Goal: Check status: Check status

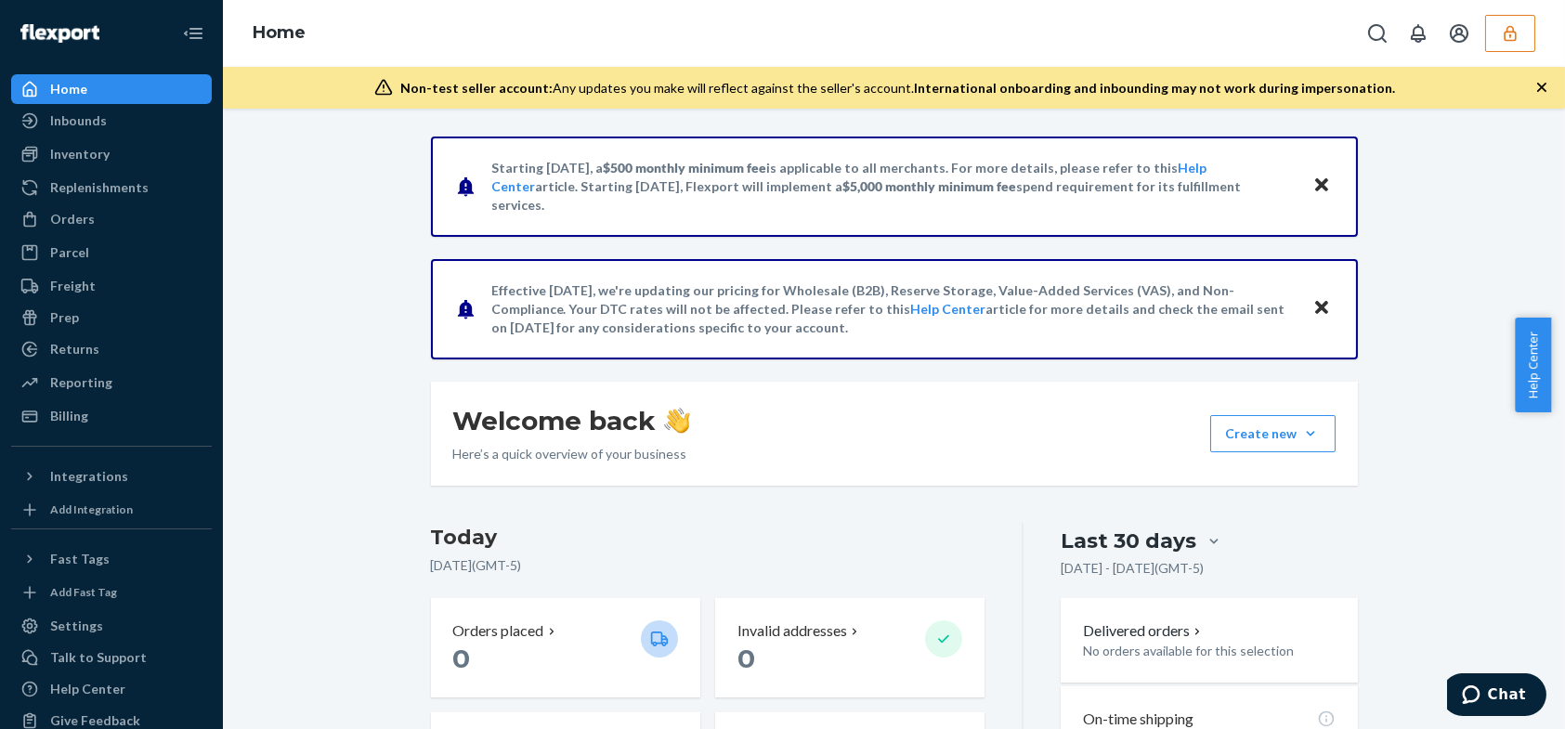
scroll to position [371, 0]
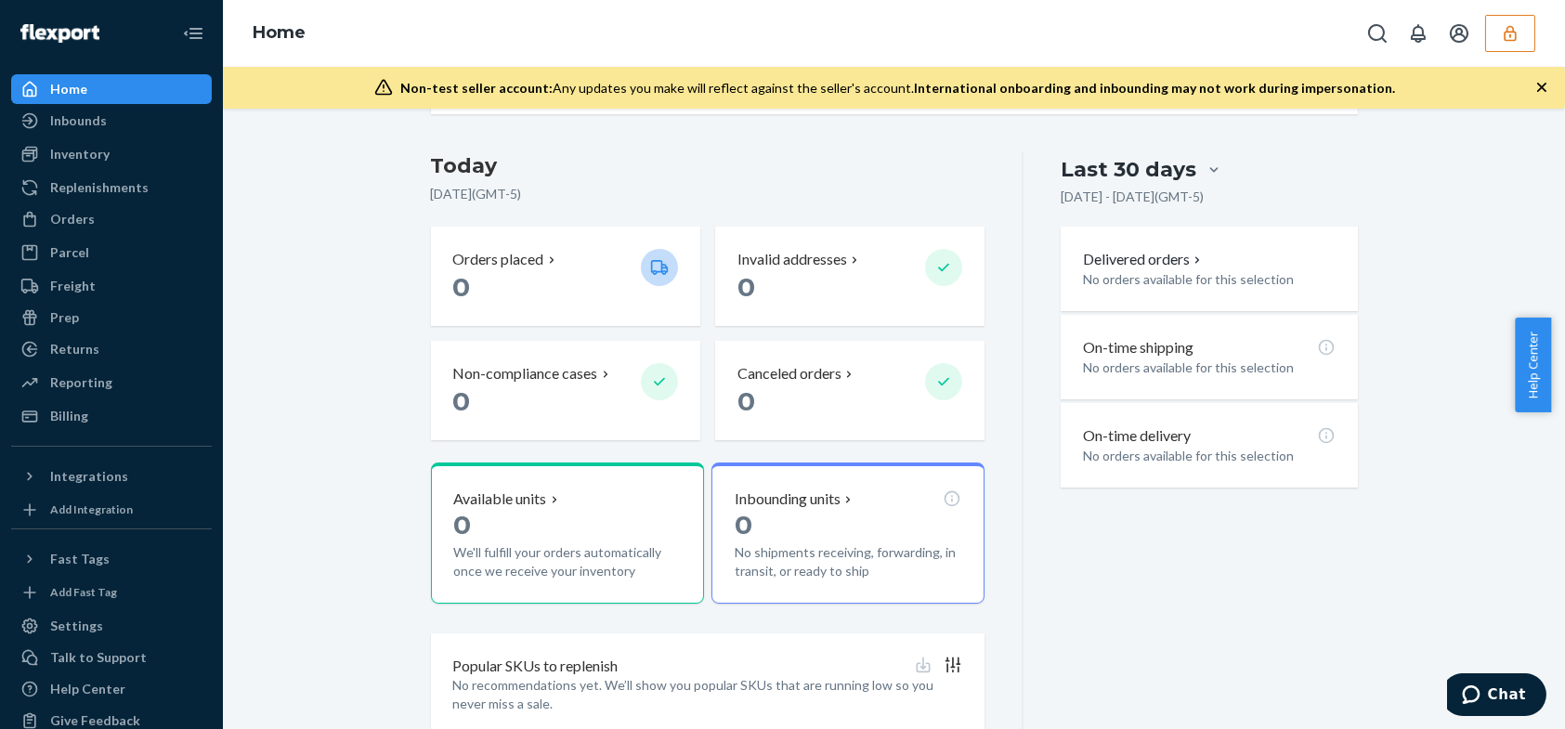
click at [321, 26] on div "Home" at bounding box center [894, 33] width 1342 height 67
click at [1385, 33] on icon "Open Search Box" at bounding box center [1377, 33] width 22 height 22
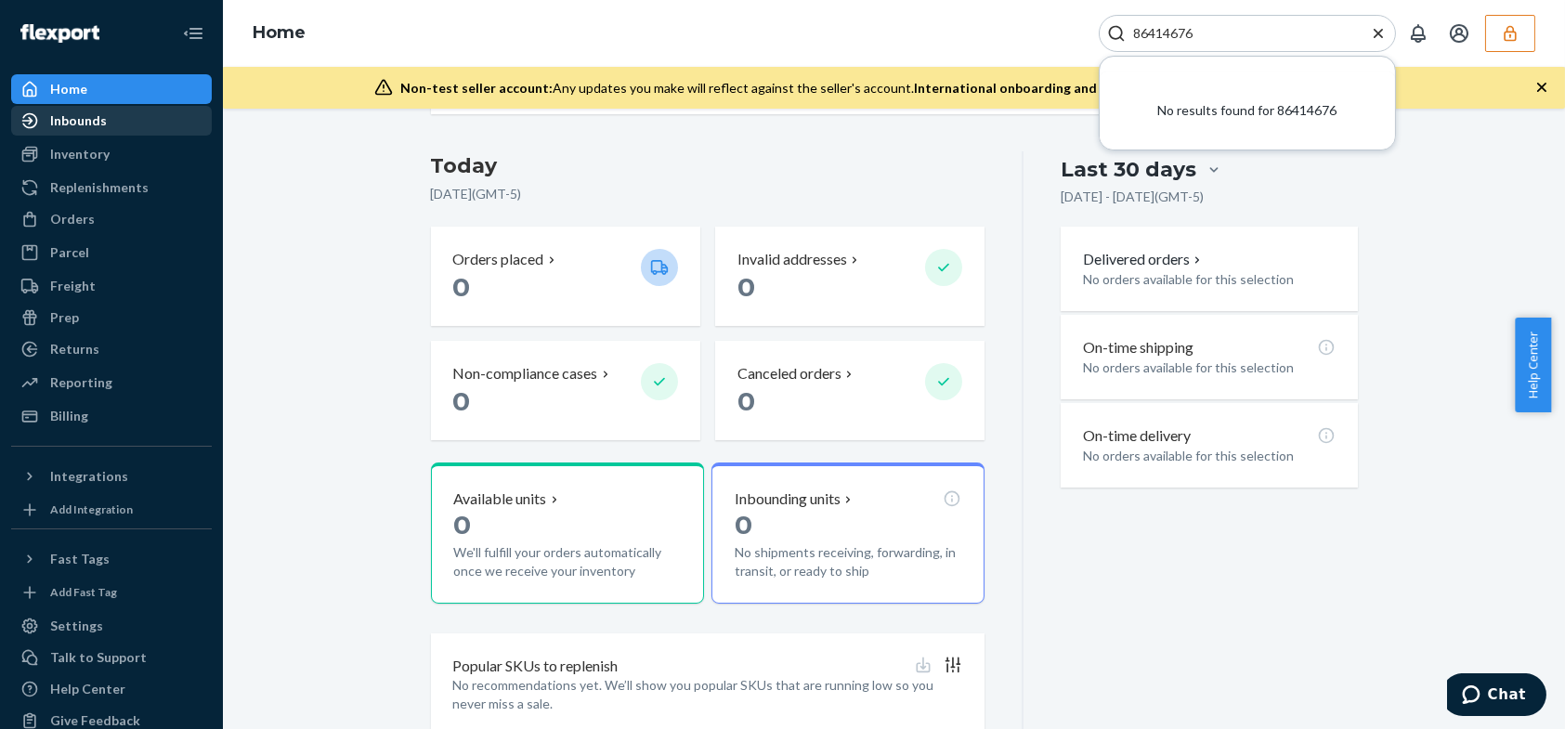
type input "86414676"
click at [93, 125] on div "Inbounds" at bounding box center [78, 120] width 57 height 19
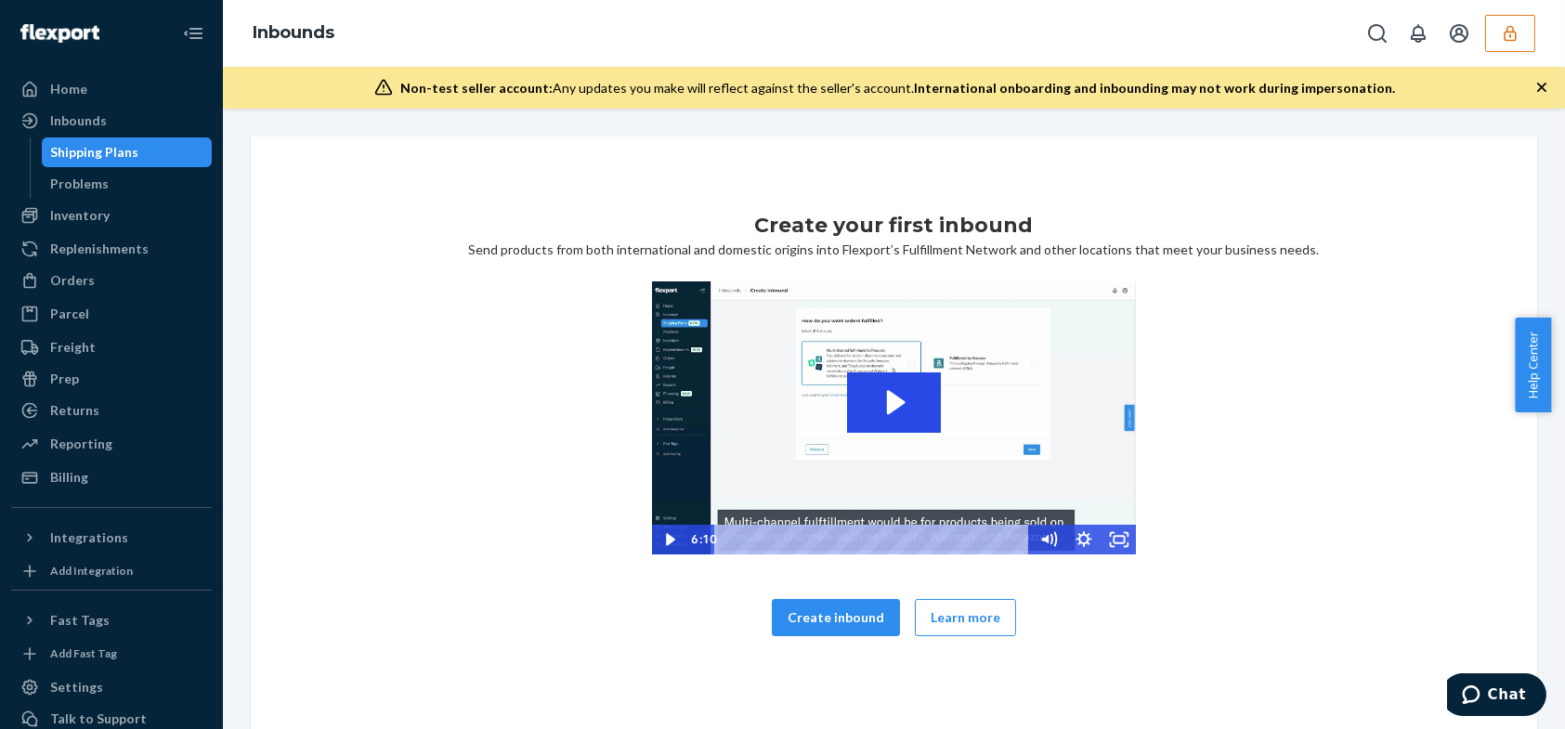
click at [84, 141] on div "Shipping Plans" at bounding box center [127, 152] width 167 height 26
click at [90, 179] on div "Problems" at bounding box center [80, 184] width 58 height 19
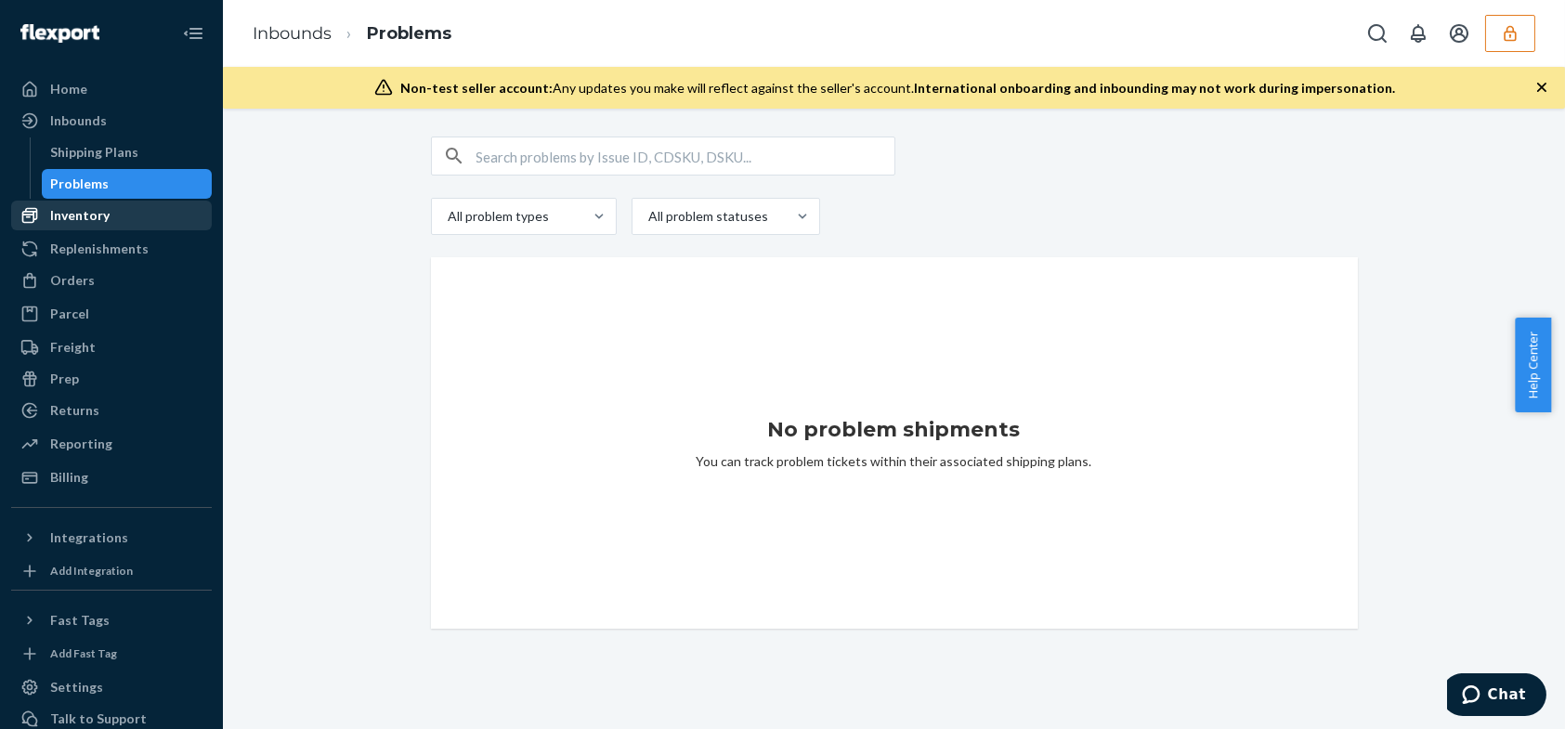
click at [94, 215] on div "Inventory" at bounding box center [79, 215] width 59 height 19
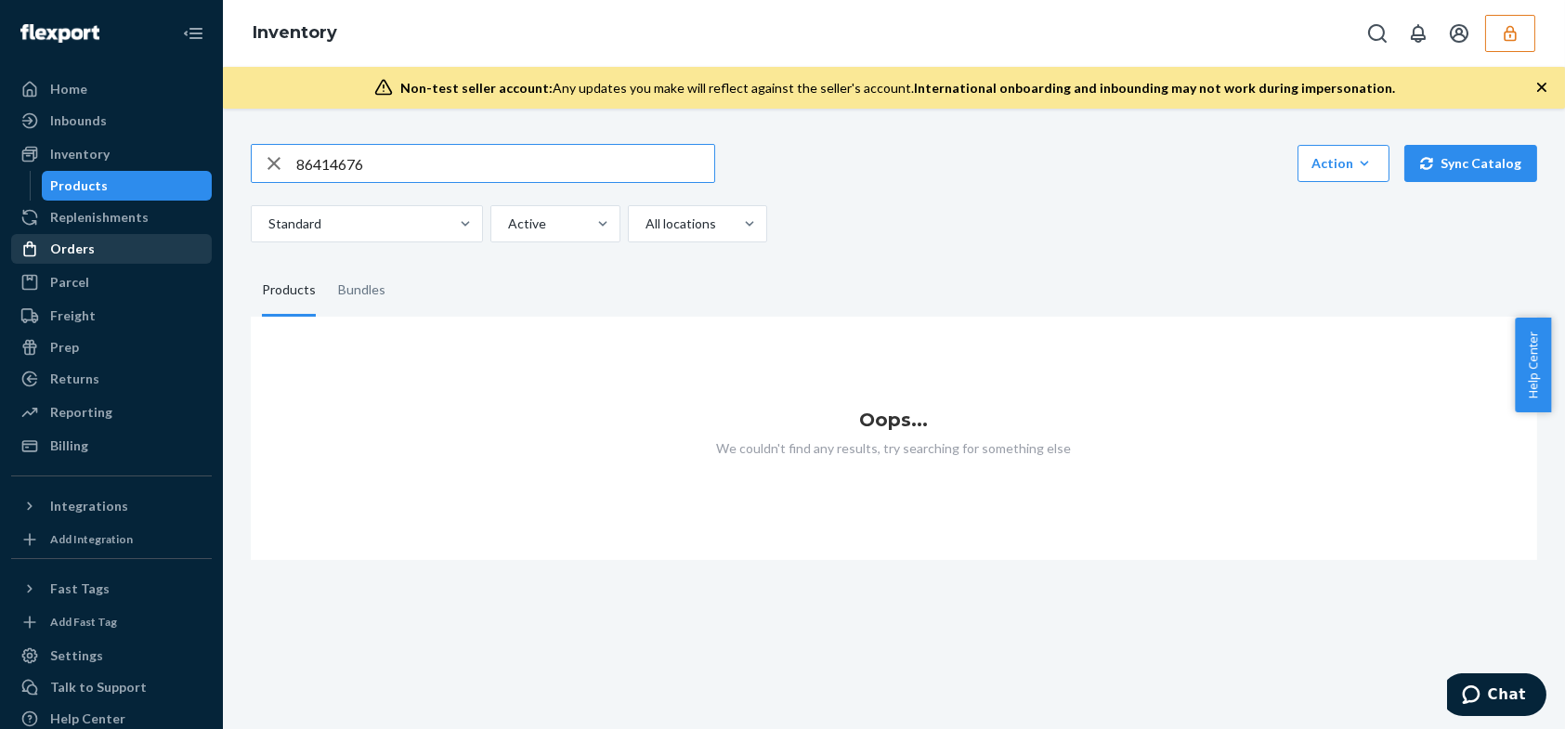
type input "86414676"
click at [96, 254] on div "Orders" at bounding box center [111, 249] width 197 height 26
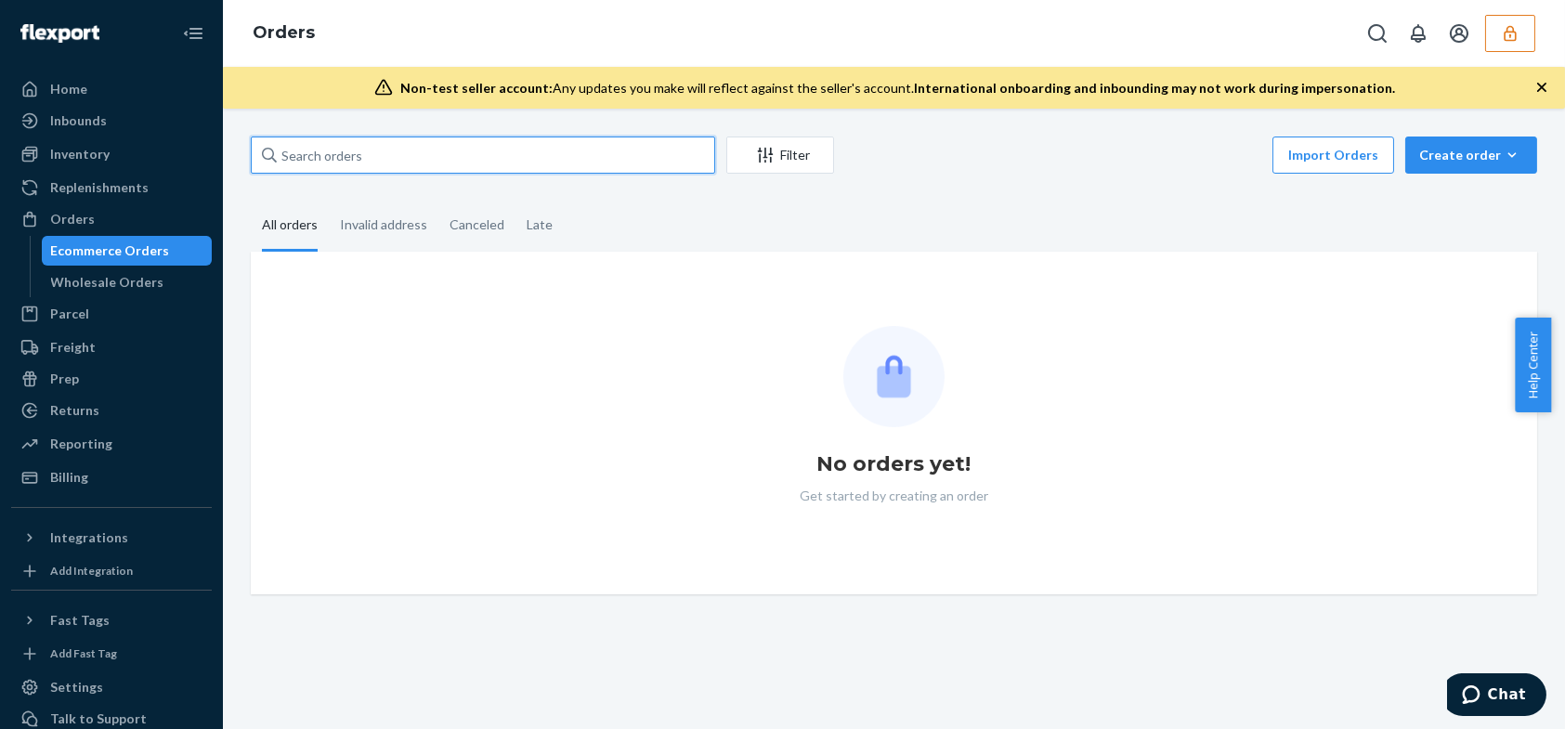
paste input "86414676"
click at [365, 147] on input "86414676" at bounding box center [483, 154] width 464 height 37
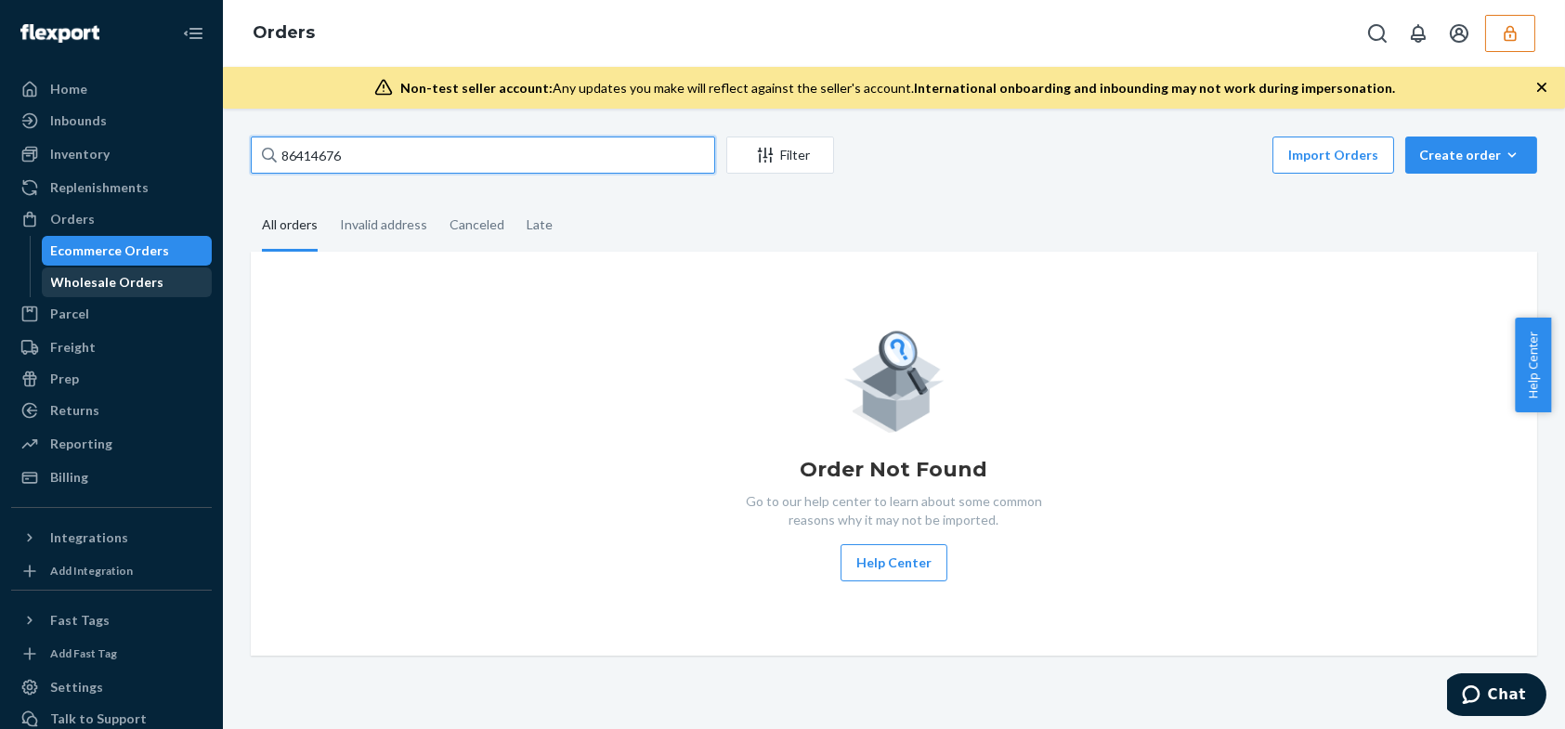
type input "86414676"
click at [123, 285] on div "Wholesale Orders" at bounding box center [107, 282] width 113 height 19
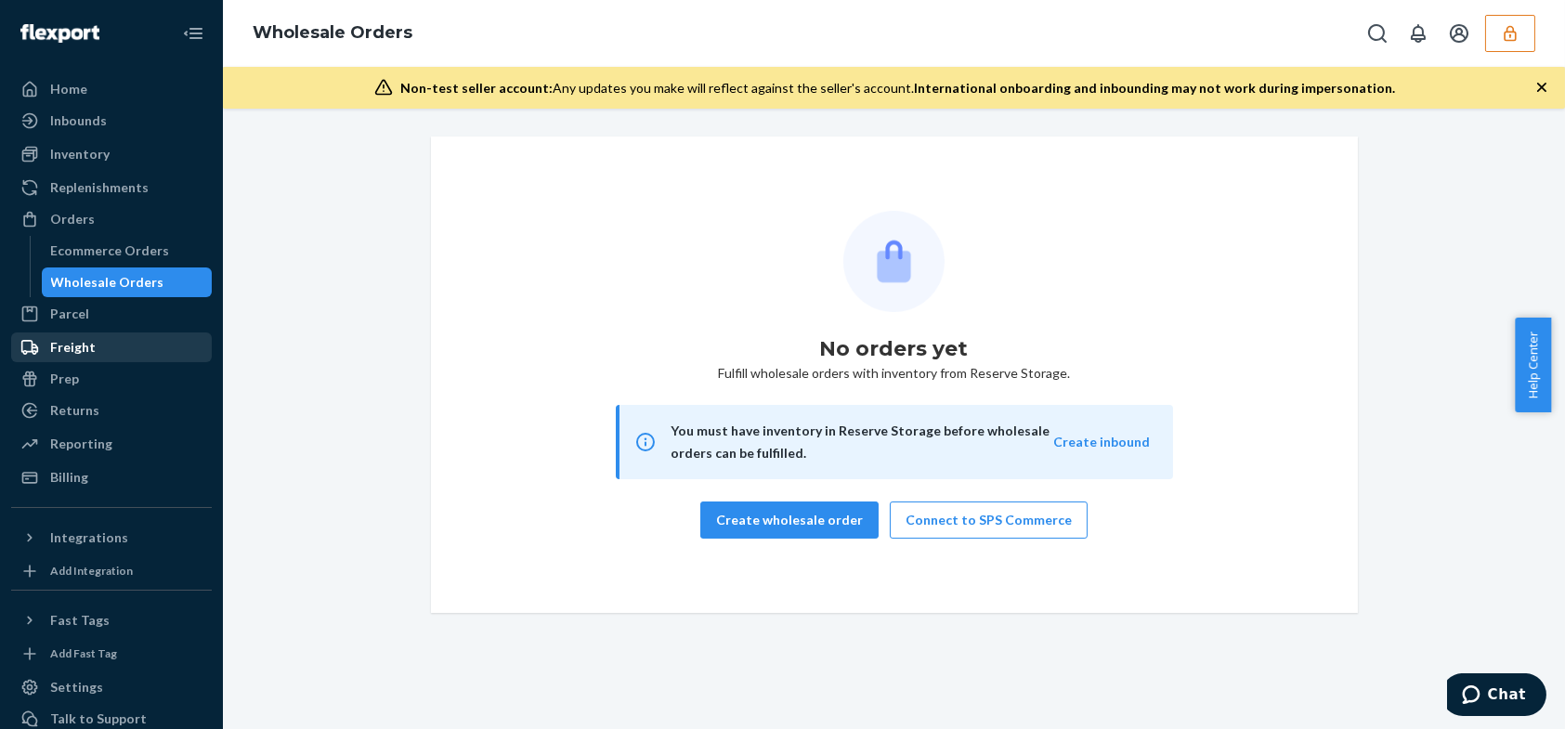
click at [79, 357] on div "Freight" at bounding box center [111, 347] width 197 height 26
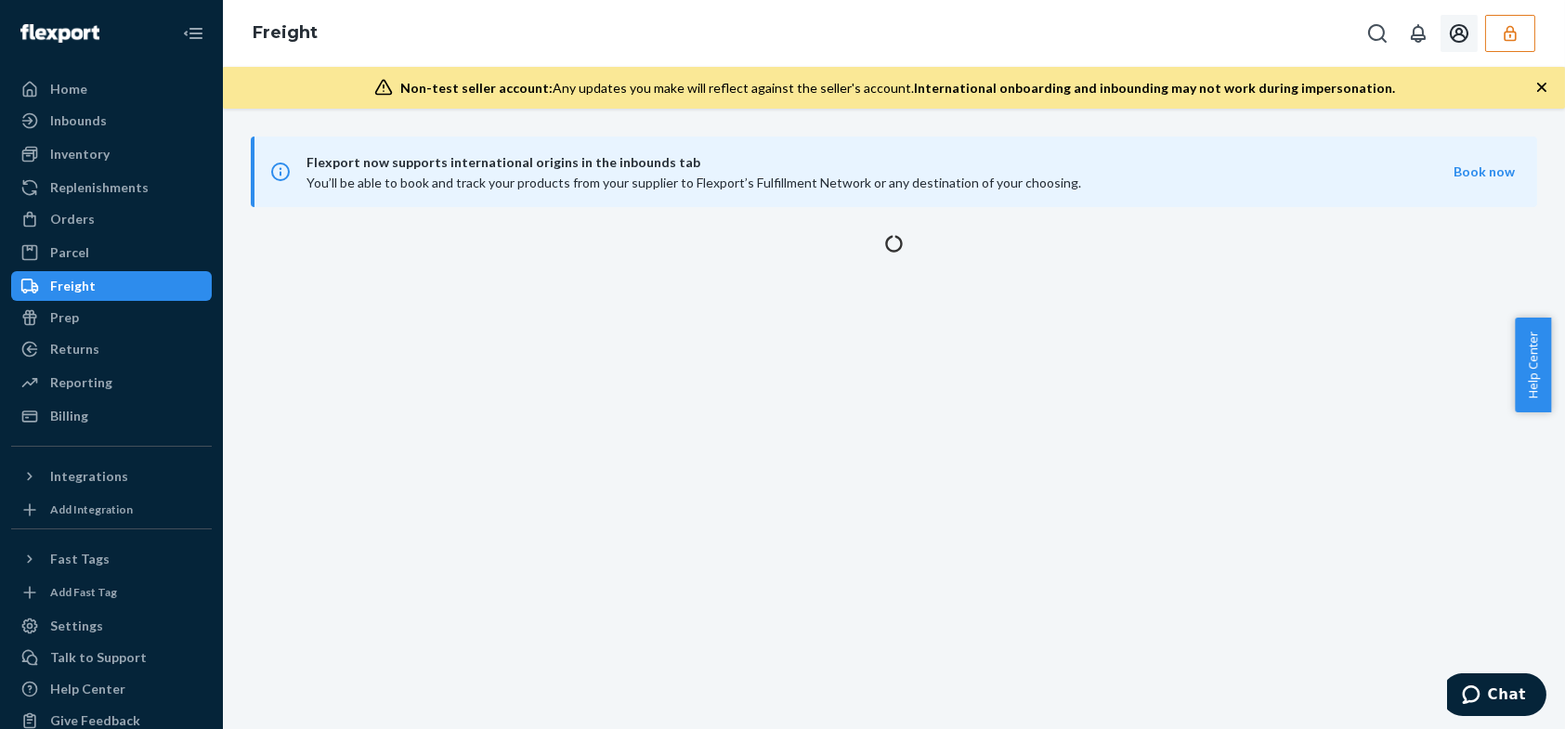
click at [1513, 41] on icon "button" at bounding box center [1509, 33] width 19 height 19
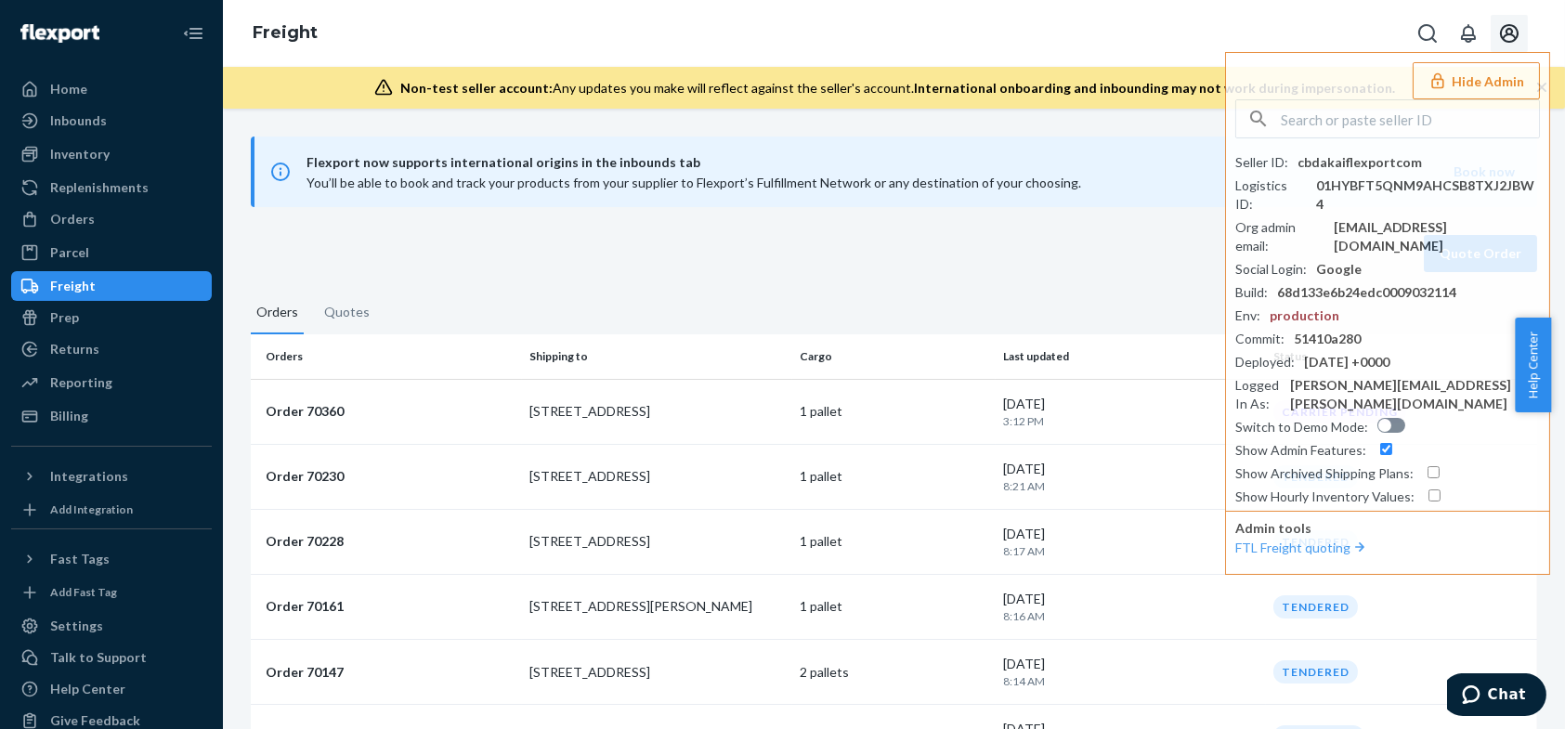
click at [1109, 43] on div "Freight Hide Admin Seller ID : cbdakaiflexportcom Logistics ID : 01HYBFT5QNM9AH…" at bounding box center [894, 33] width 1342 height 67
click at [1054, 33] on div "Freight Hide Admin Seller ID : cbdakaiflexportcom Logistics ID : 01HYBFT5QNM9AH…" at bounding box center [894, 33] width 1342 height 67
click at [1436, 87] on icon "button" at bounding box center [1437, 80] width 19 height 19
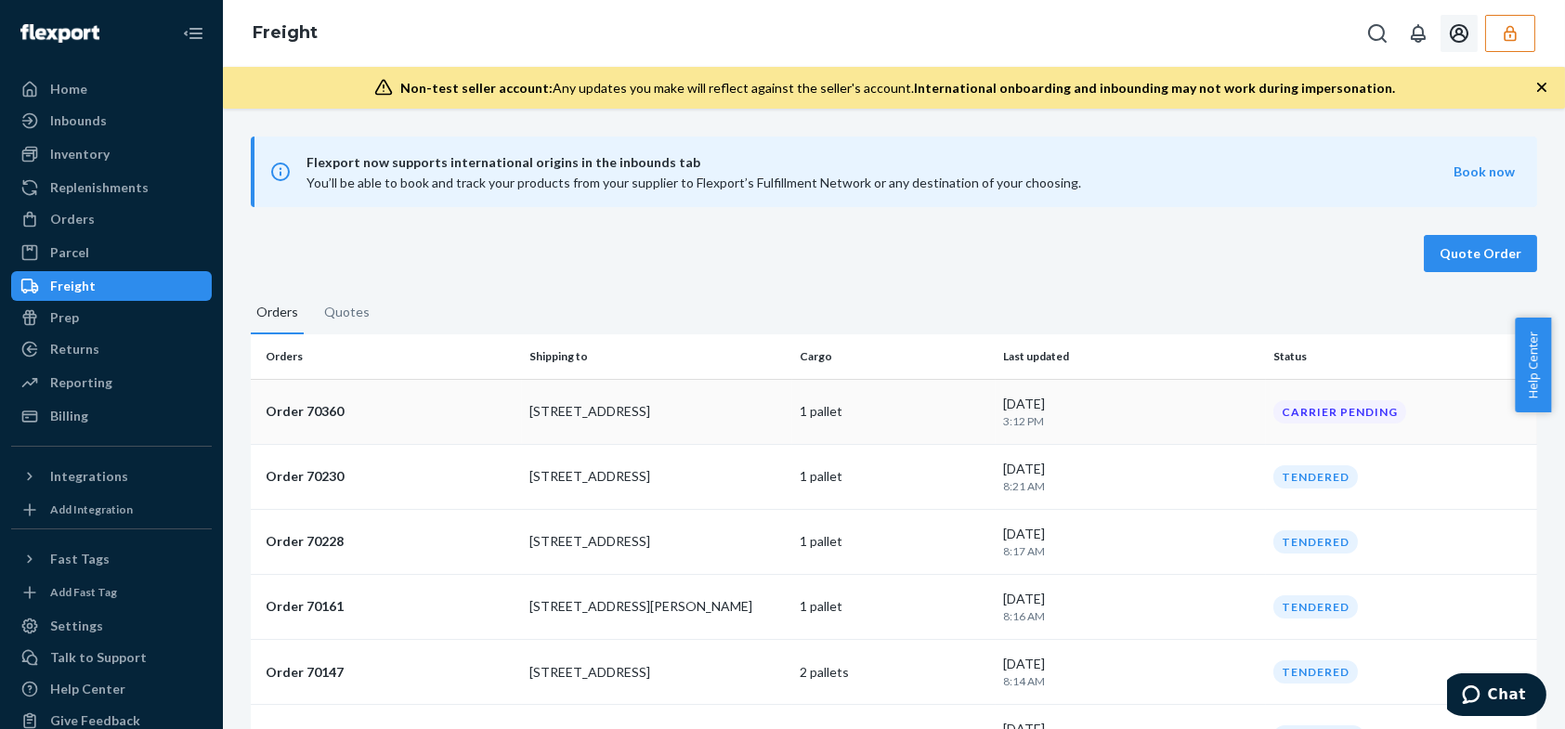
click at [329, 409] on p "Order 70360" at bounding box center [390, 411] width 249 height 19
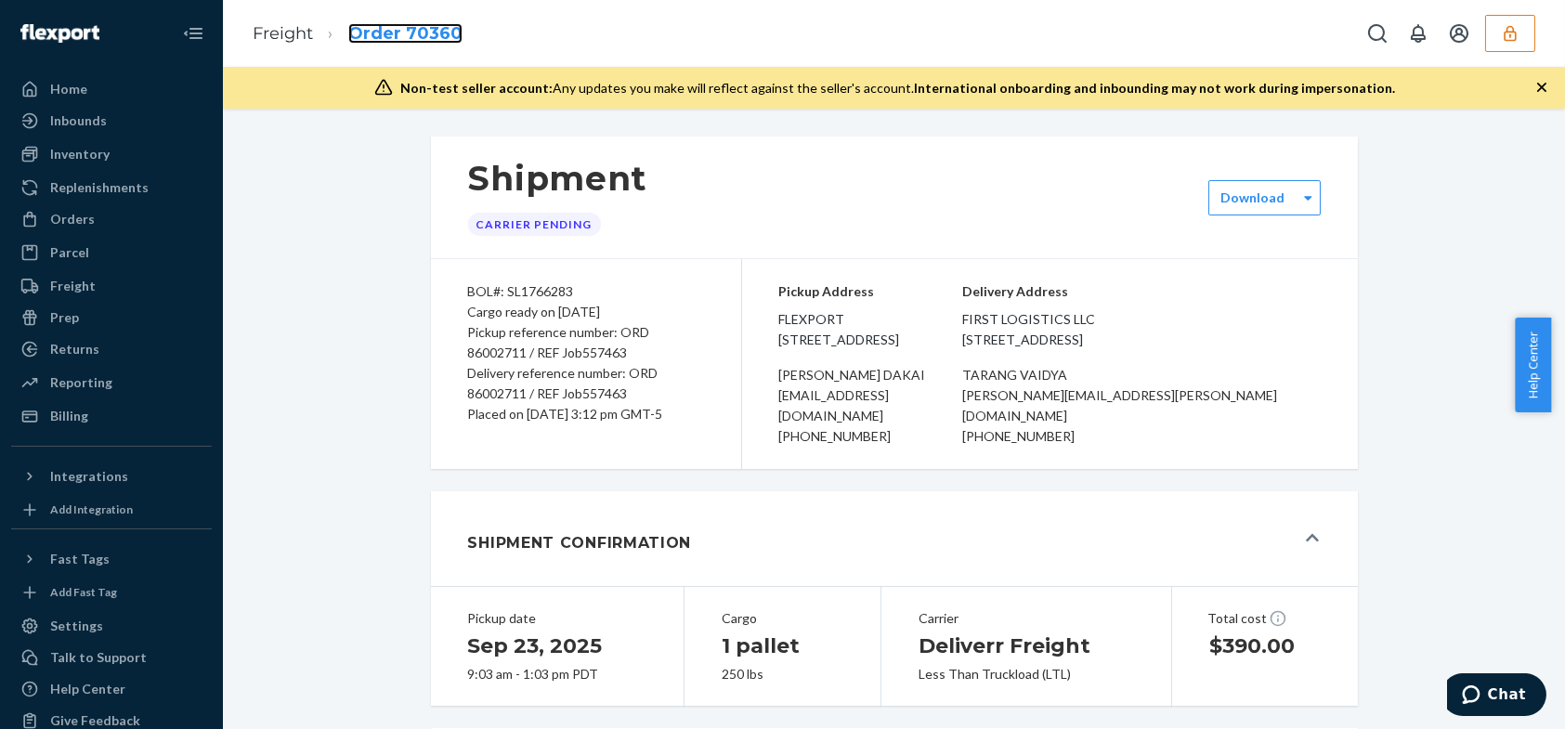
click at [369, 35] on link "Order 70360" at bounding box center [405, 33] width 114 height 20
click at [288, 38] on link "Freight" at bounding box center [283, 33] width 60 height 20
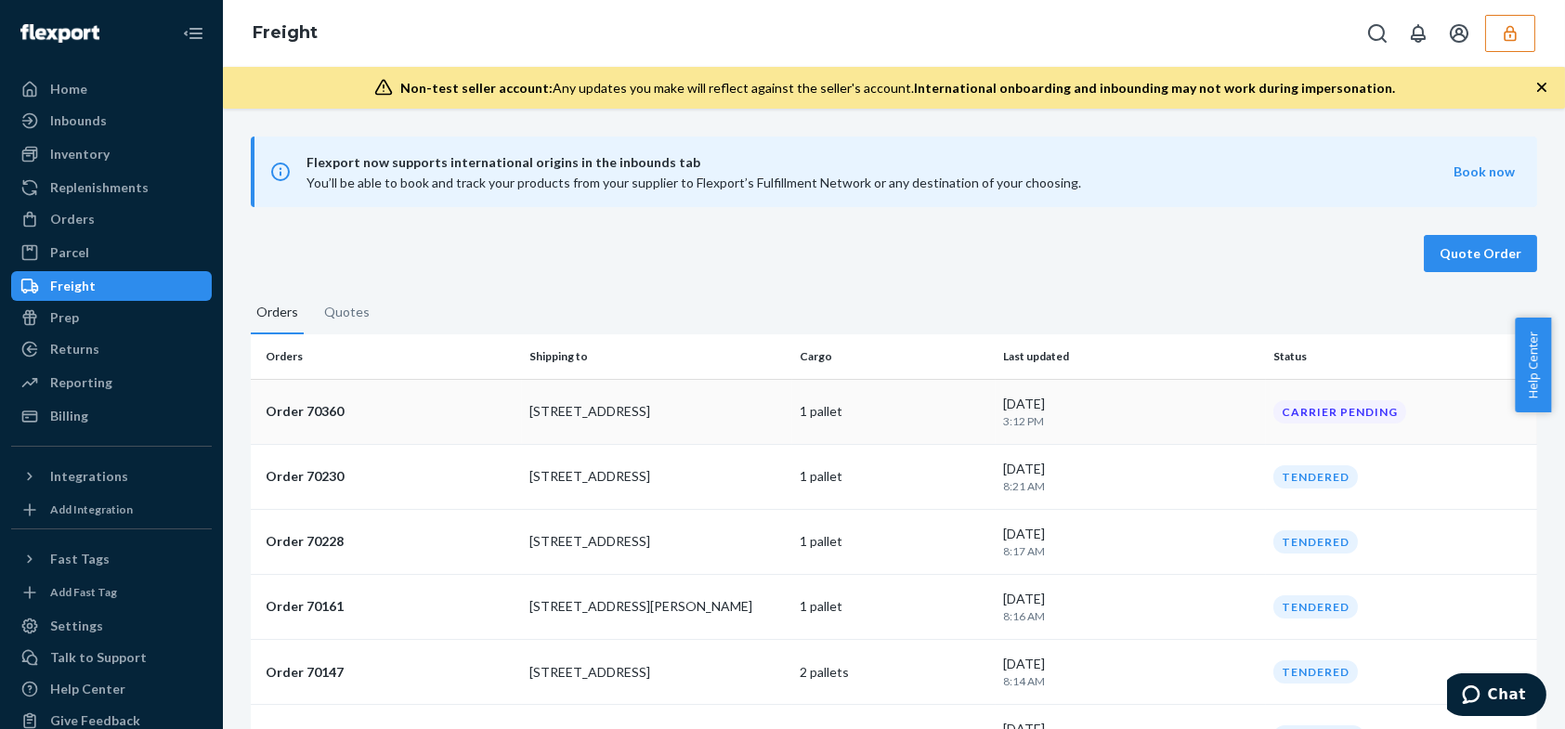
click at [743, 411] on p "[STREET_ADDRESS]" at bounding box center [657, 411] width 256 height 19
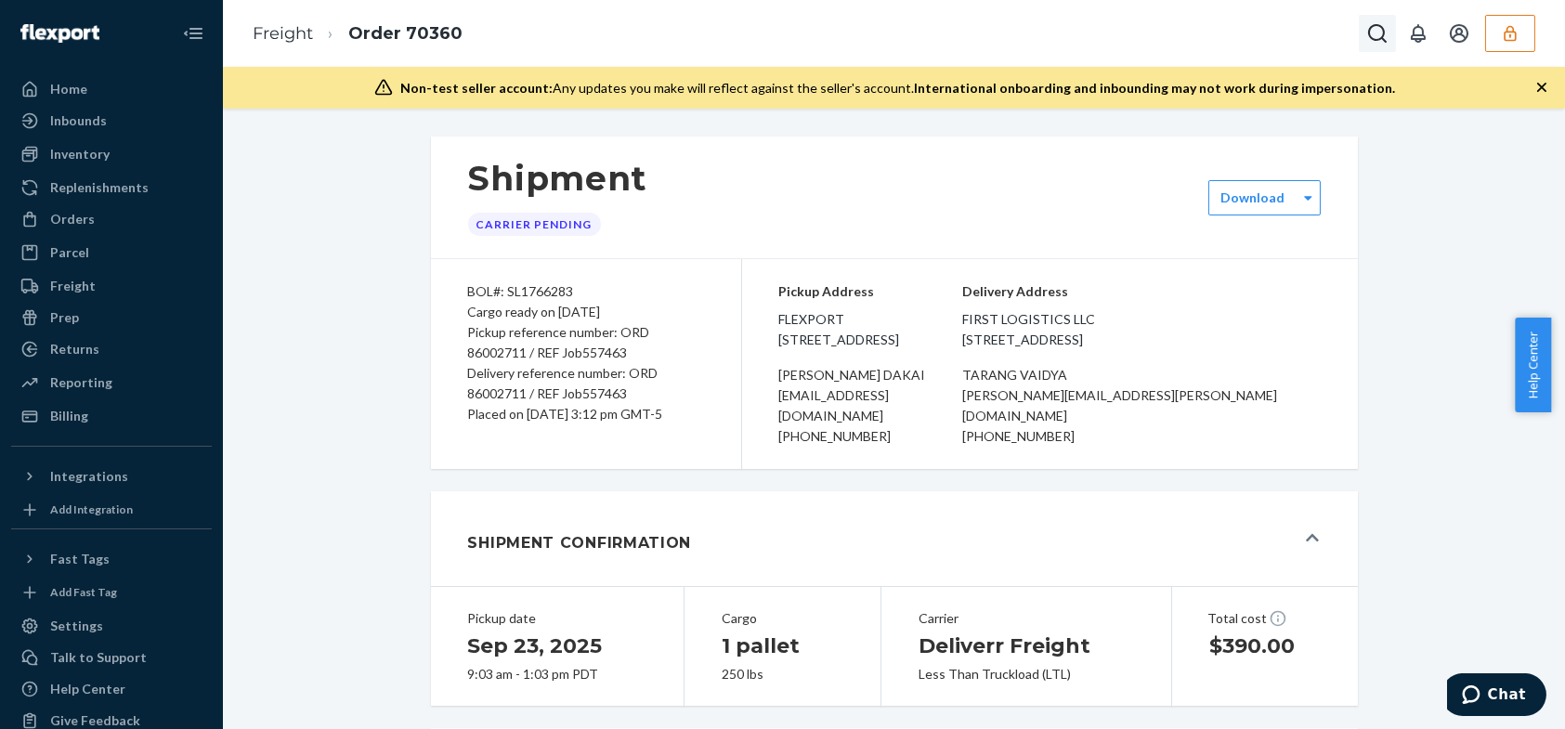
click at [1360, 39] on button "Open Search Box" at bounding box center [1376, 33] width 37 height 37
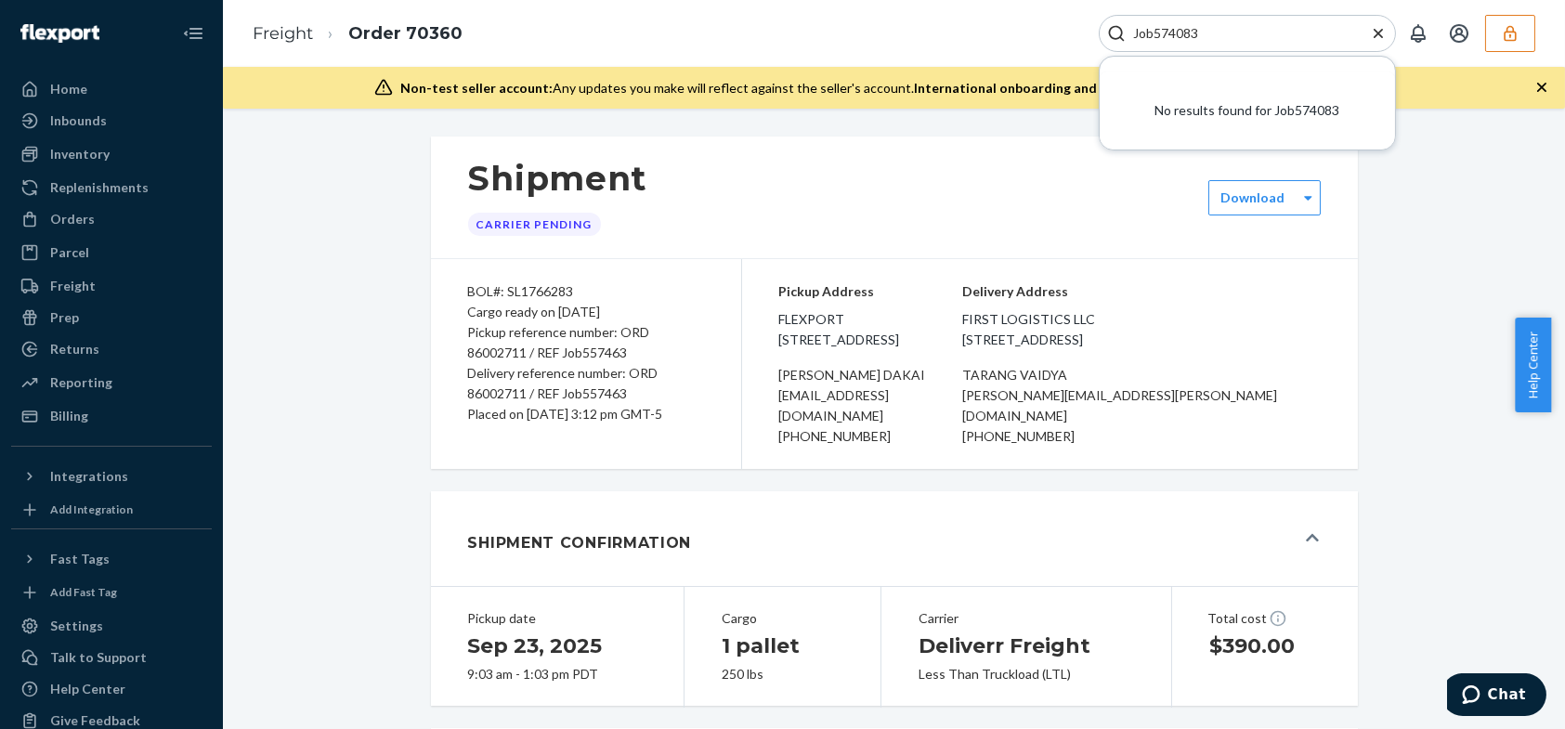
drag, startPoint x: 1156, startPoint y: 31, endPoint x: 1112, endPoint y: 31, distance: 43.6
click at [1112, 31] on div "Job574083" at bounding box center [1246, 33] width 297 height 37
type input "574083"
